Goal: Complete application form

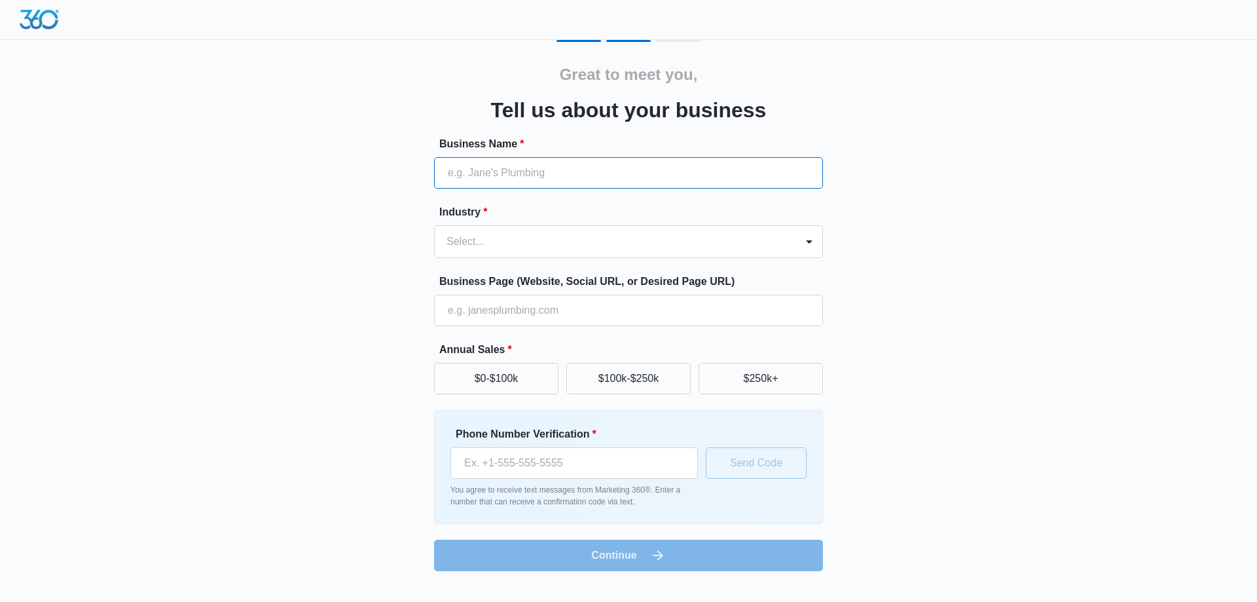
click at [560, 168] on input "Business Name *" at bounding box center [628, 172] width 389 height 31
paste input "Core Dental"
type input "OraCore Dental"
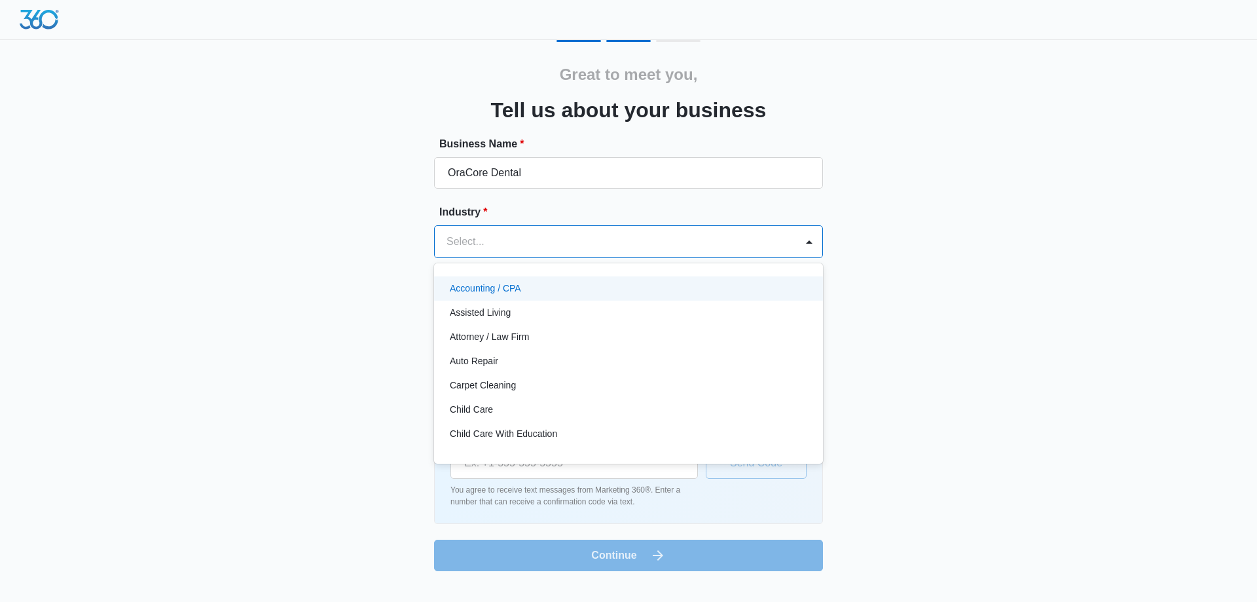
click at [517, 240] on div at bounding box center [613, 241] width 333 height 18
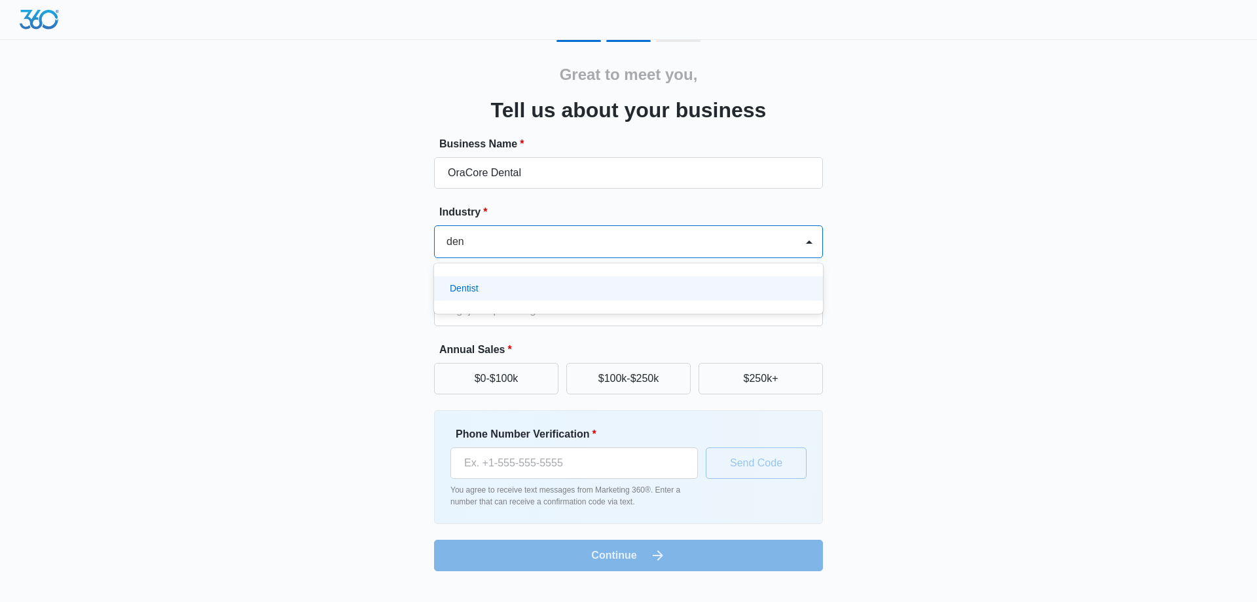
type input "dent"
click at [518, 287] on div "Dentist" at bounding box center [627, 289] width 355 height 14
click at [524, 307] on input "Business Page (Website, Social URL, or Desired Page URL)" at bounding box center [628, 310] width 389 height 31
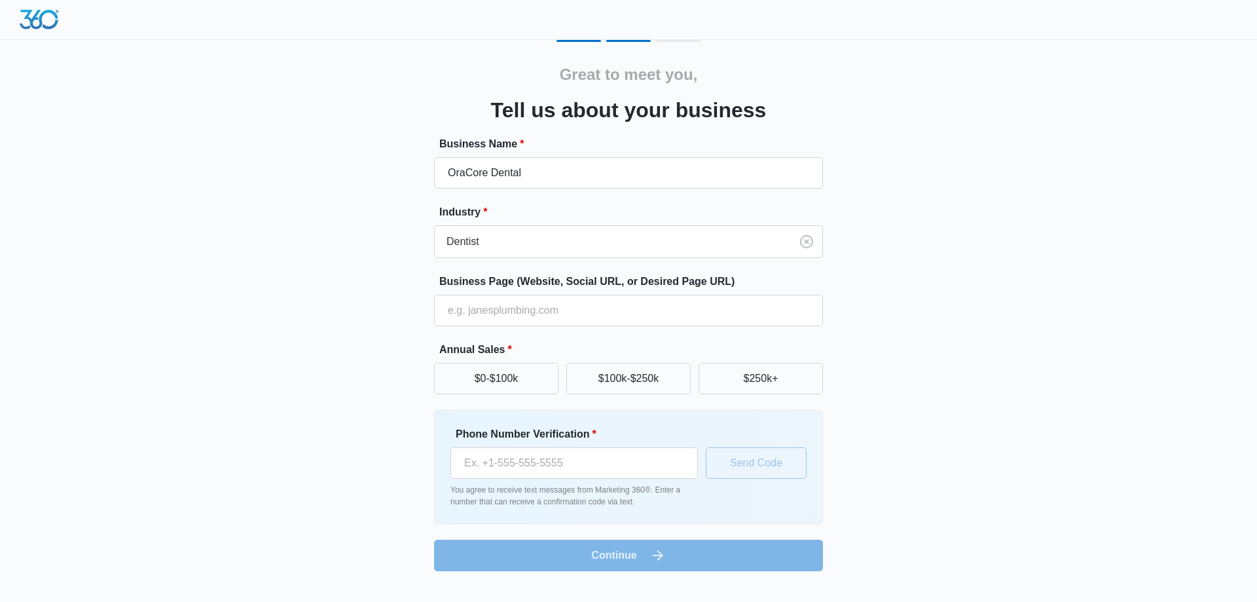
click at [347, 289] on div "Great to meet you, Tell us about your business Business Name * OraCore Dental I…" at bounding box center [629, 305] width 786 height 531
click at [505, 304] on input "Business Page (Website, Social URL, or Desired Page URL)" at bounding box center [628, 310] width 389 height 31
type input "[URL][DOMAIN_NAME]"
click at [327, 340] on div "Great to meet you, Tell us about your business Business Name * OraCore Dental I…" at bounding box center [629, 305] width 786 height 531
click at [501, 382] on button "$0-$100k" at bounding box center [496, 378] width 124 height 31
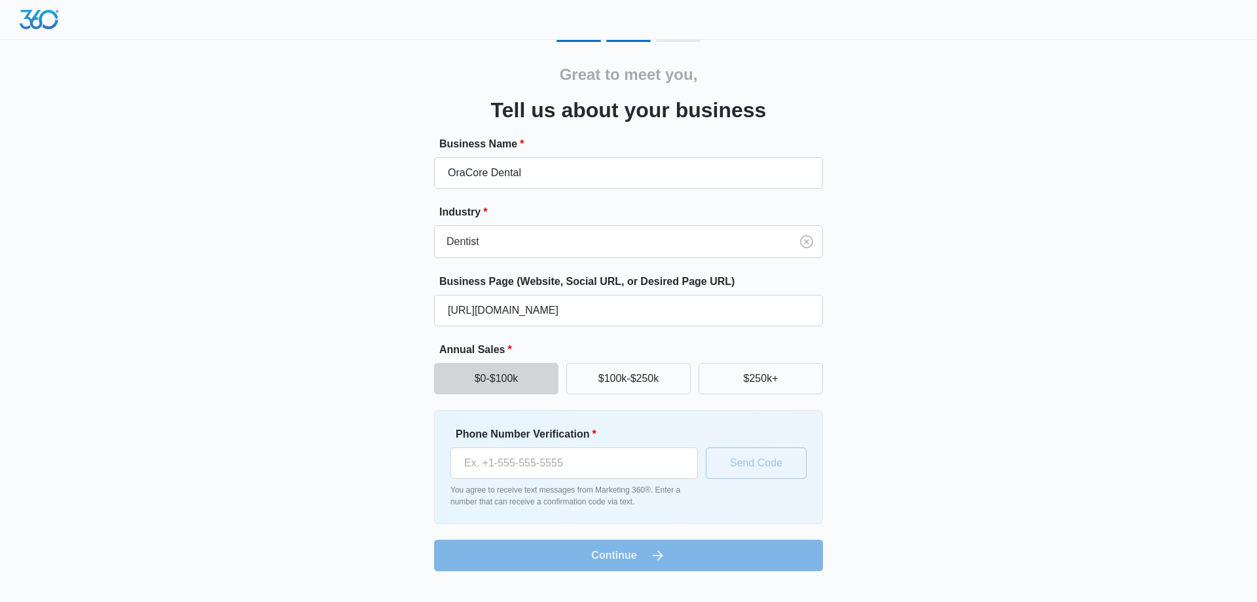
click at [911, 415] on div "Great to meet you, Tell us about your business Business Name * OraCore Dental I…" at bounding box center [629, 305] width 786 height 531
drag, startPoint x: 560, startPoint y: 458, endPoint x: 567, endPoint y: 458, distance: 7.2
click at [560, 458] on input "Phone Number Verification *" at bounding box center [573, 462] width 247 height 31
type input "[PHONE_NUMBER]"
drag, startPoint x: 591, startPoint y: 462, endPoint x: 332, endPoint y: 465, distance: 259.3
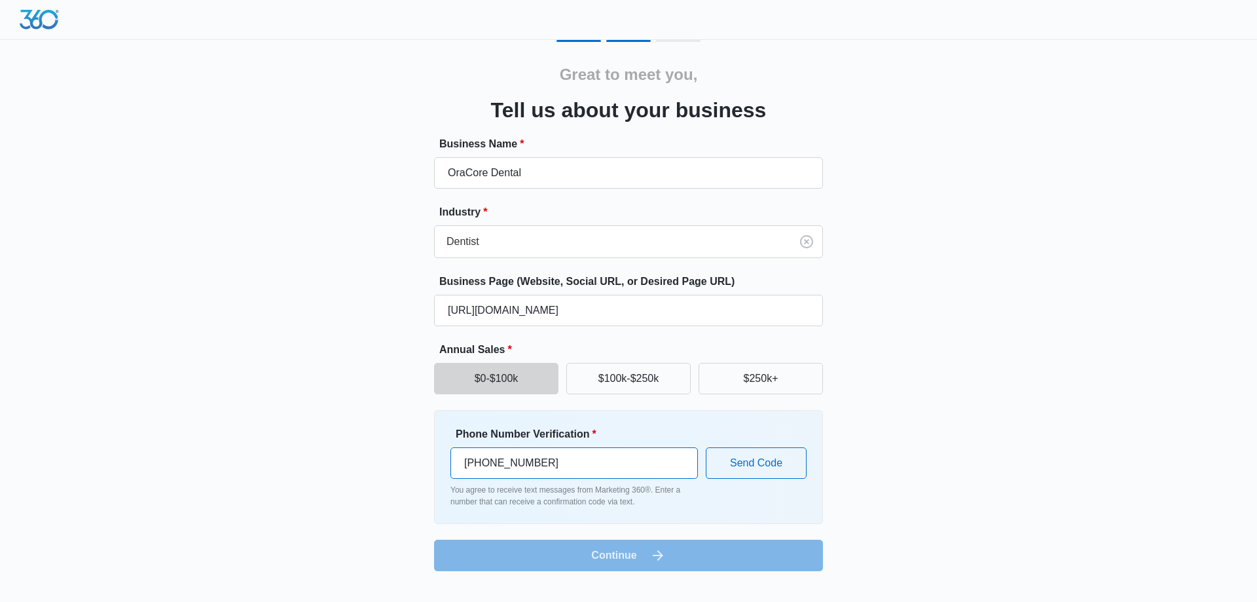
click at [332, 465] on div "Great to meet you, Tell us about your business Business Name * OraCore Dental I…" at bounding box center [629, 305] width 786 height 531
